Goal: Download file/media

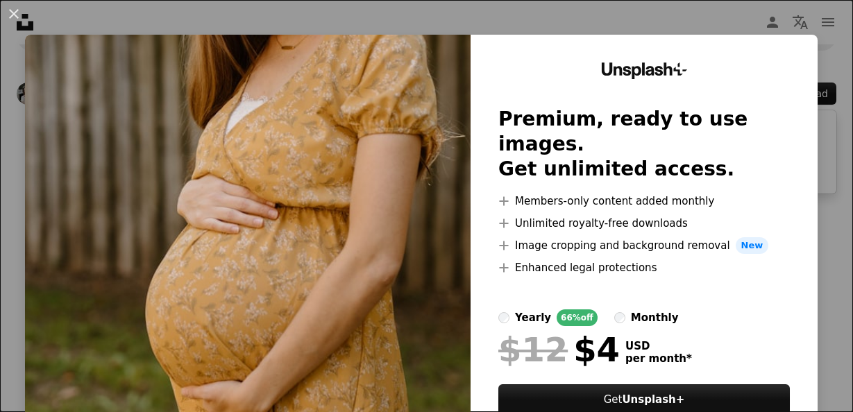
scroll to position [22, 0]
click at [413, 275] on img at bounding box center [248, 255] width 446 height 441
click at [811, 15] on div "An X shape Unsplash+ Premium, ready to use images. Get unlimited access. A plus…" at bounding box center [426, 206] width 853 height 412
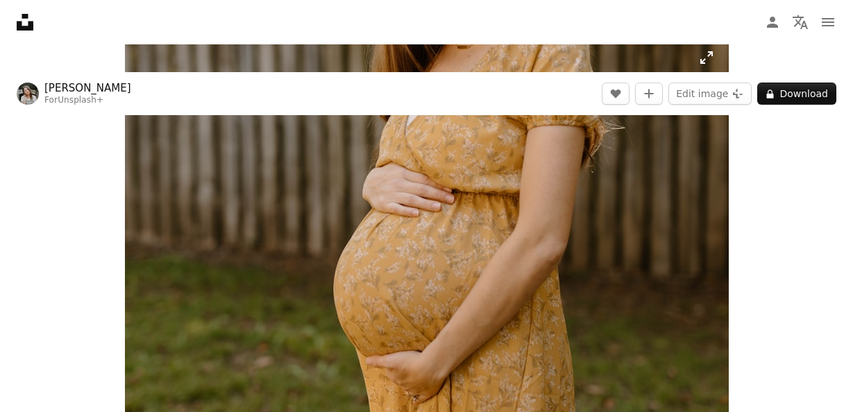
scroll to position [94, 0]
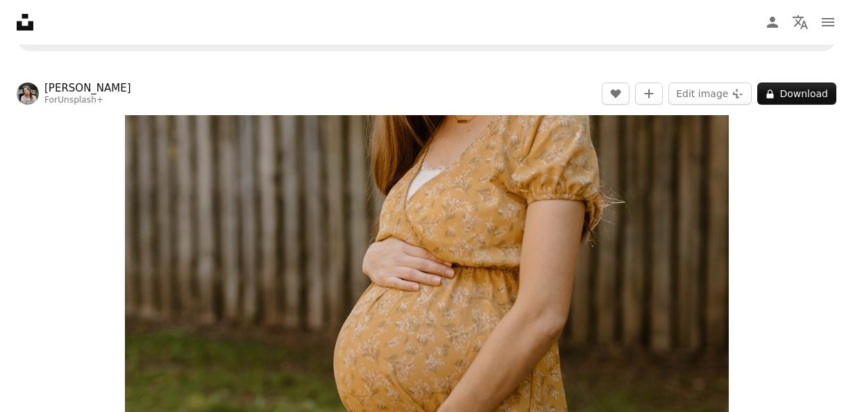
scroll to position [143, 0]
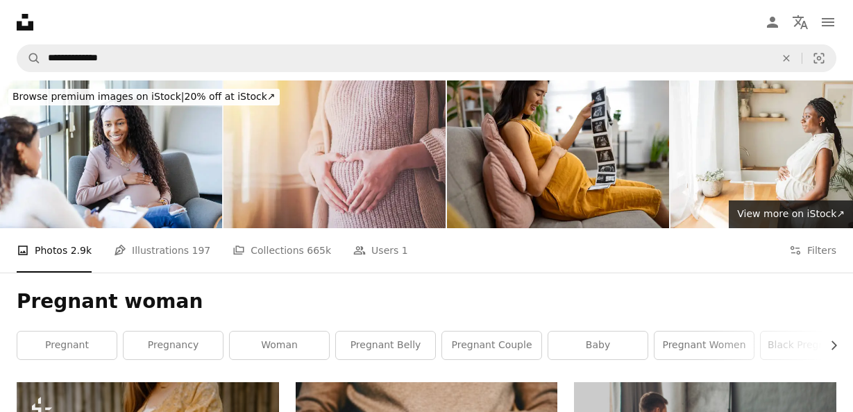
click at [187, 14] on nav "Unsplash logo Unsplash Home A photo Pen Tool A compass A stack of folders Downl…" at bounding box center [426, 22] width 853 height 44
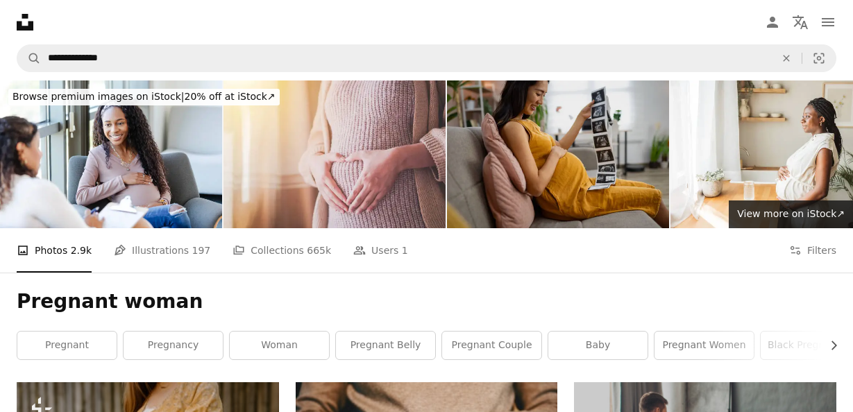
click at [514, 139] on img at bounding box center [558, 155] width 222 height 148
